Goal: Check status: Check status

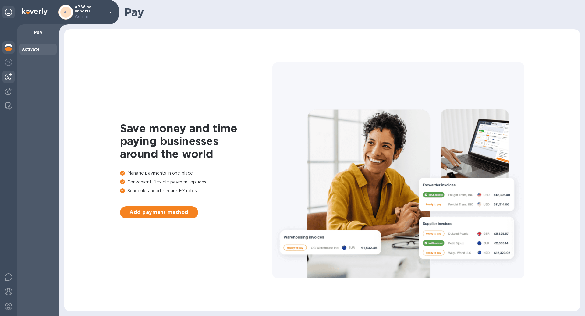
click at [10, 46] on img at bounding box center [8, 47] width 7 height 7
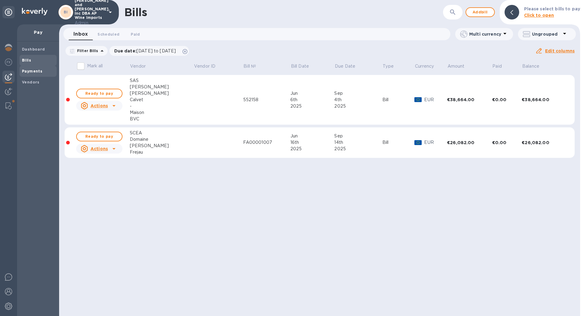
click at [44, 71] on span "Payments" at bounding box center [38, 71] width 32 height 6
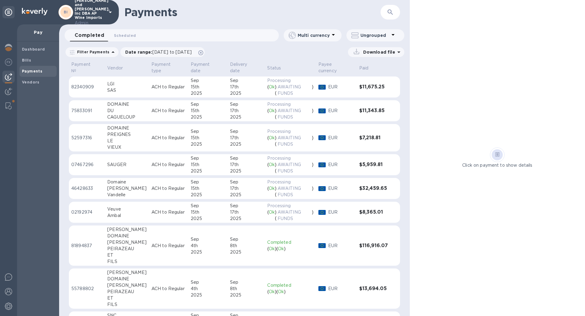
click at [191, 109] on div "15th" at bounding box center [208, 111] width 34 height 6
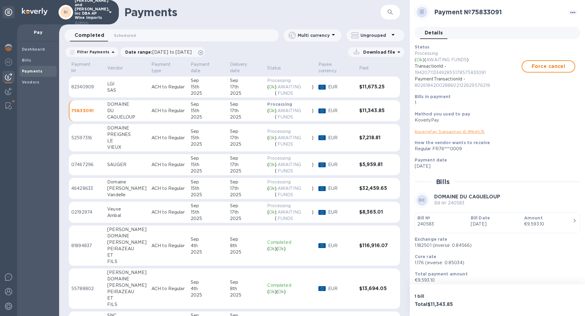
click at [278, 109] on p "AWAITING FUNDS" at bounding box center [295, 114] width 34 height 13
drag, startPoint x: 488, startPoint y: 132, endPoint x: 472, endPoint y: 133, distance: 15.6
click at [472, 133] on div "KoverlyPay Transaction ID № 64075" at bounding box center [495, 131] width 161 height 6
copy link "4075"
click at [485, 134] on div "KoverlyPay Transaction ID № 64075" at bounding box center [495, 131] width 161 height 6
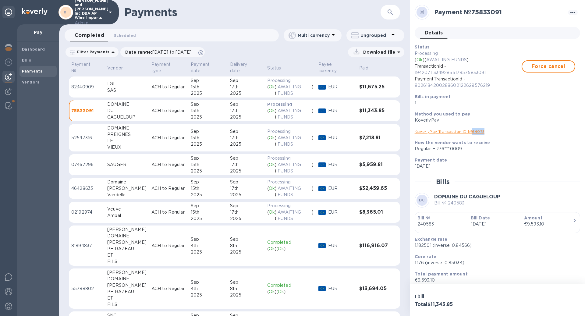
drag, startPoint x: 484, startPoint y: 132, endPoint x: 472, endPoint y: 132, distance: 12.2
click at [472, 132] on div "KoverlyPay Transaction ID № 64075" at bounding box center [495, 131] width 161 height 6
copy link "64075"
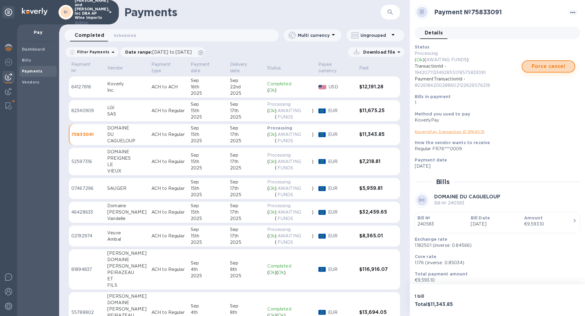
click at [550, 63] on span "Force cancel" at bounding box center [548, 66] width 43 height 7
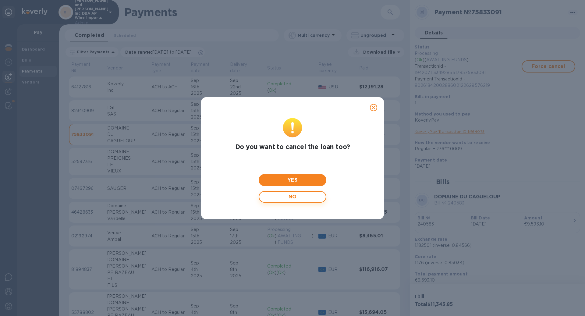
click at [315, 197] on span "NO" at bounding box center [292, 197] width 57 height 12
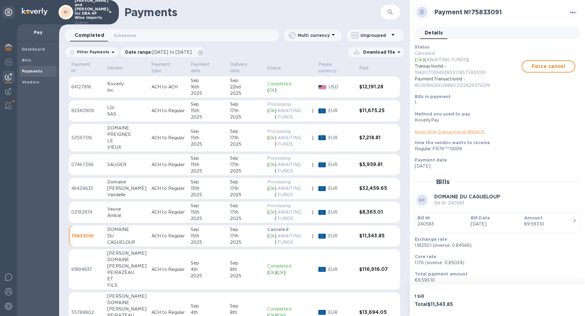
click at [228, 241] on td "[DATE]" at bounding box center [246, 236] width 37 height 21
drag, startPoint x: 489, startPoint y: 73, endPoint x: 412, endPoint y: 73, distance: 76.2
click at [412, 73] on div "Status Canceled ( Ok ) ( AWAITING FUNDS ) TransactionId - 194207113349285517857…" at bounding box center [495, 74] width 166 height 67
copy p "1942071133492855178575833091"
